Goal: Transaction & Acquisition: Purchase product/service

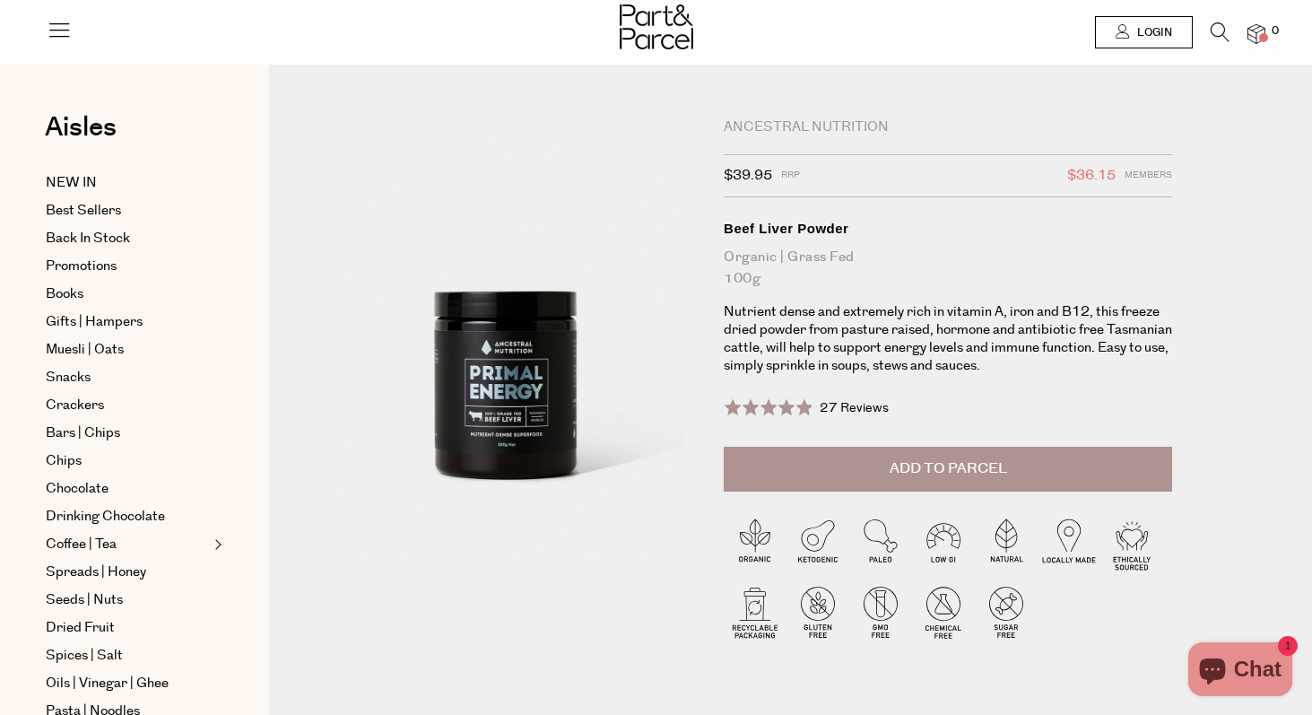
click at [1216, 33] on icon at bounding box center [1220, 32] width 19 height 20
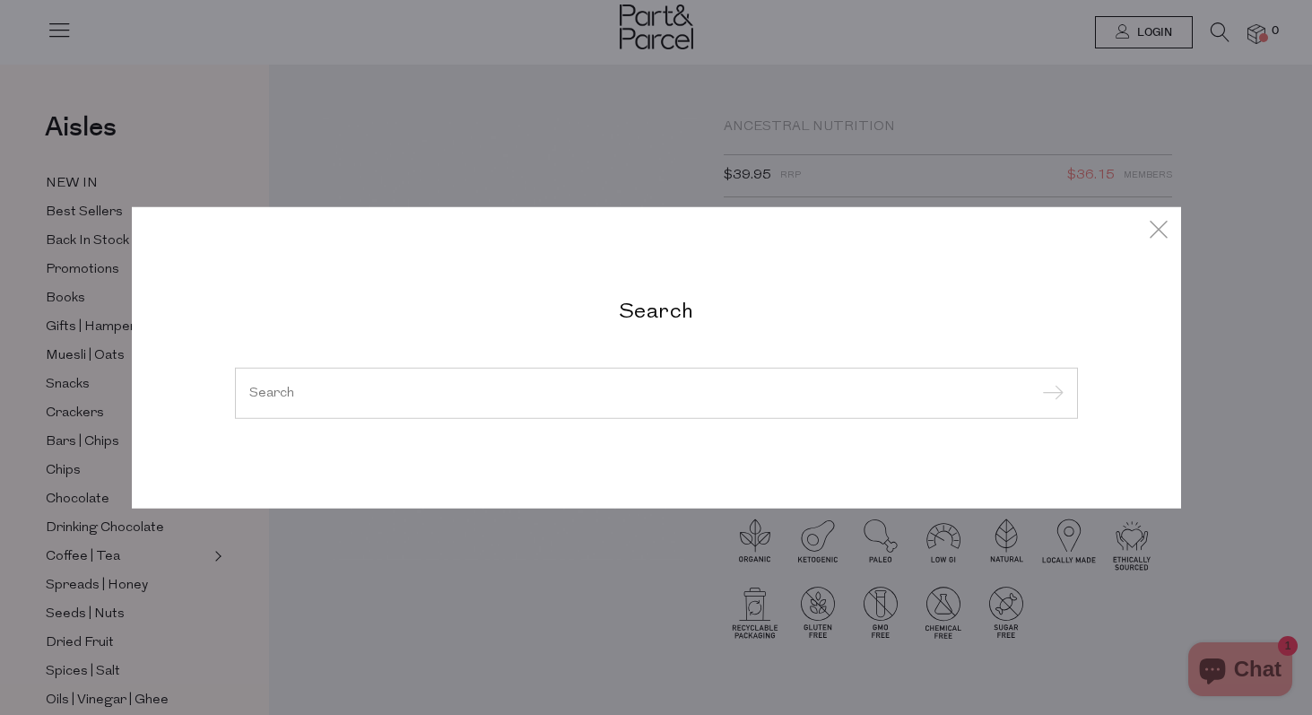
click at [636, 296] on h2 "Search" at bounding box center [656, 309] width 843 height 26
click at [540, 408] on div at bounding box center [656, 393] width 843 height 52
click at [531, 393] on input "search" at bounding box center [656, 392] width 815 height 13
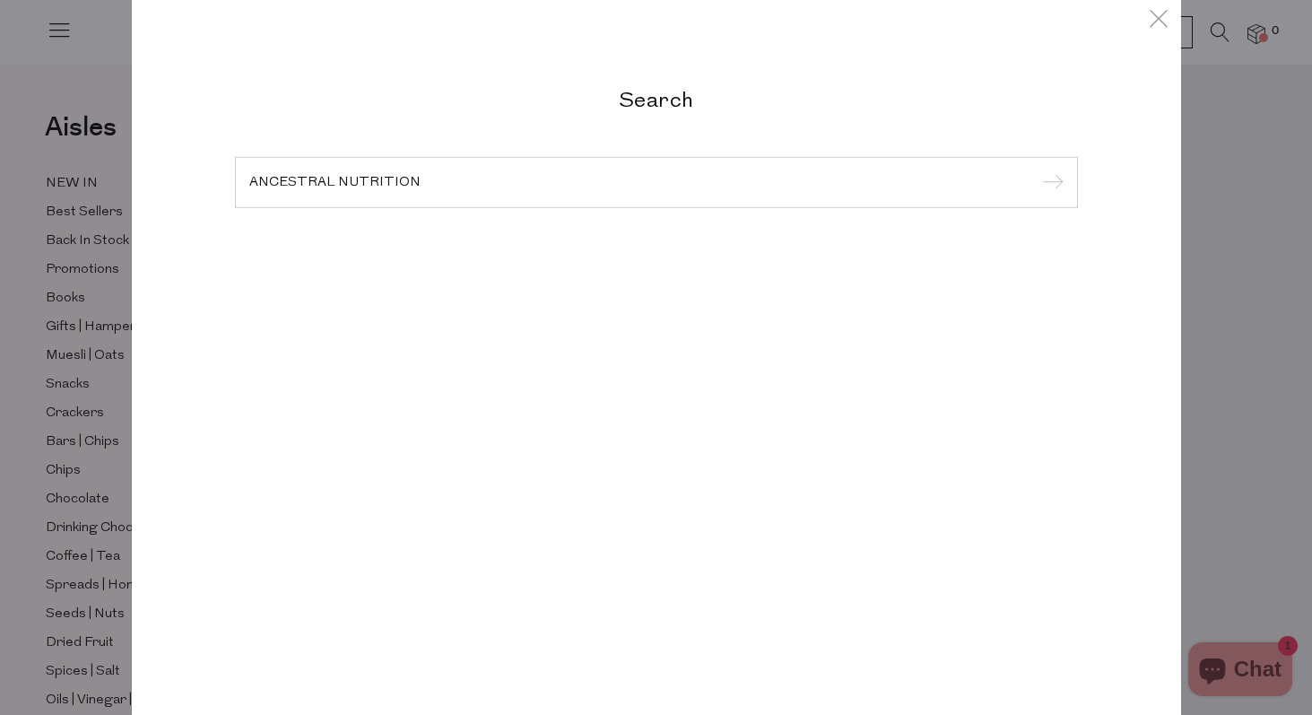
type input "ANCESTRAL NUTRITION"
click at [1037, 170] on input "submit" at bounding box center [1050, 183] width 27 height 27
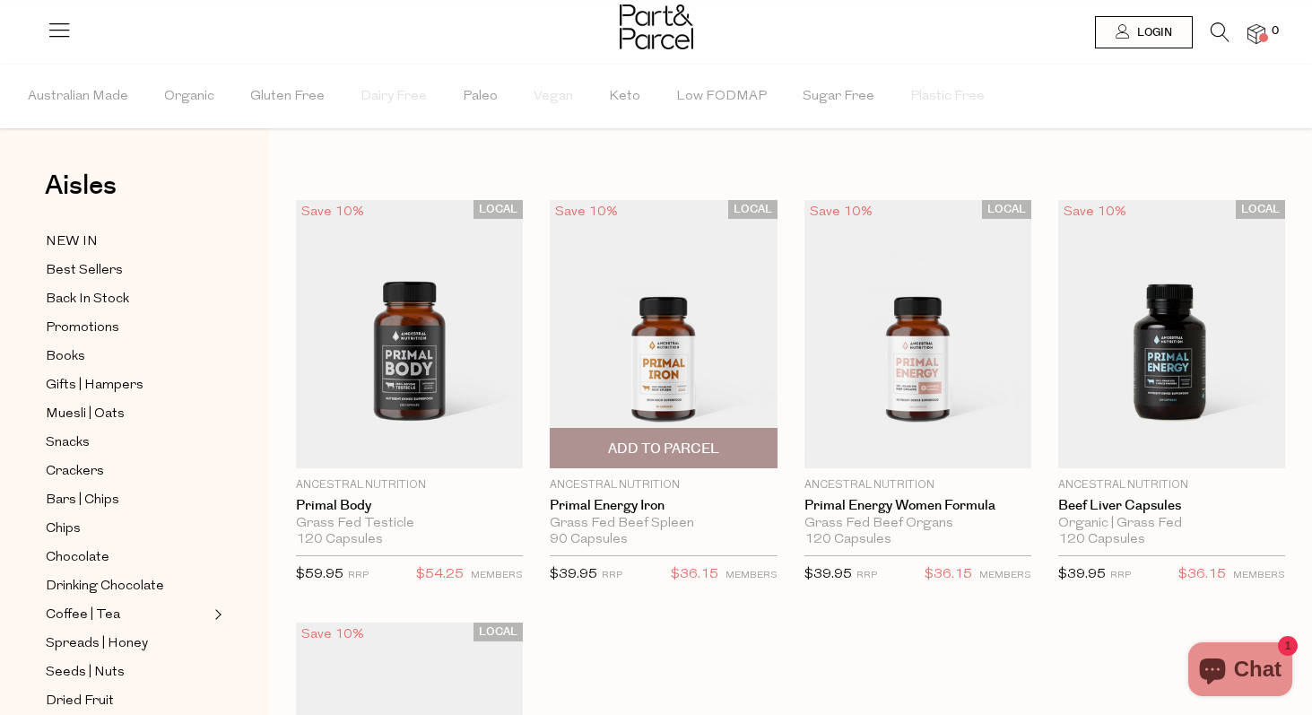
click at [684, 333] on img at bounding box center [663, 334] width 227 height 268
